Goal: Task Accomplishment & Management: Manage account settings

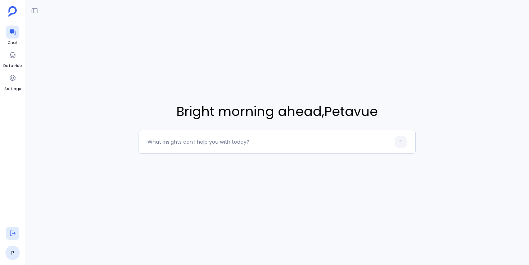
click at [11, 235] on icon at bounding box center [12, 233] width 5 height 5
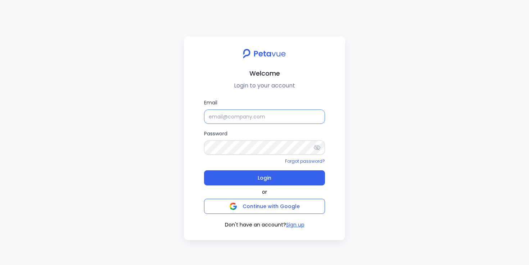
click at [227, 118] on input "Email" at bounding box center [264, 116] width 121 height 14
type input "[EMAIL_ADDRESS][DOMAIN_NAME]"
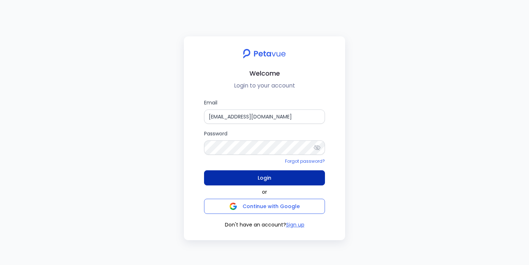
click at [264, 176] on span "Login" at bounding box center [265, 178] width 14 height 10
